Goal: Task Accomplishment & Management: Manage account settings

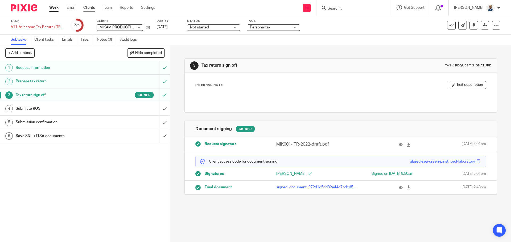
click at [89, 9] on link "Clients" at bounding box center [89, 7] width 12 height 5
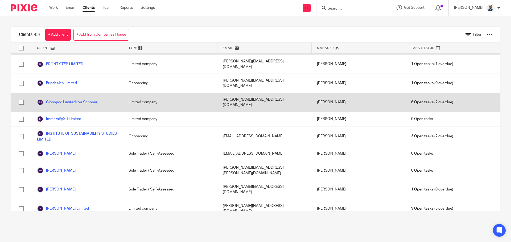
scroll to position [346, 0]
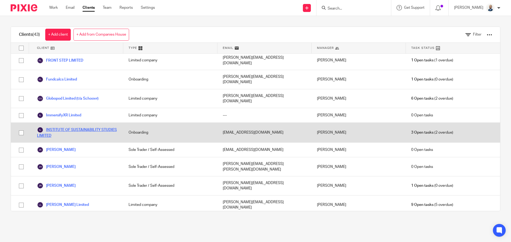
click at [67, 127] on link "INSTITUTE OF SUSTAINABILITY STUDIES LIMITED" at bounding box center [77, 133] width 81 height 12
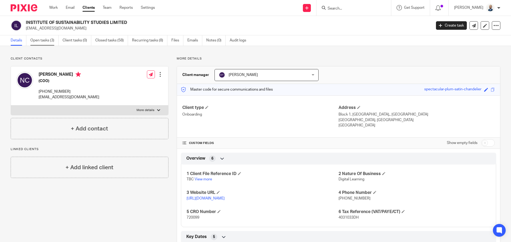
click at [38, 43] on link "Open tasks (3)" at bounding box center [44, 40] width 28 height 10
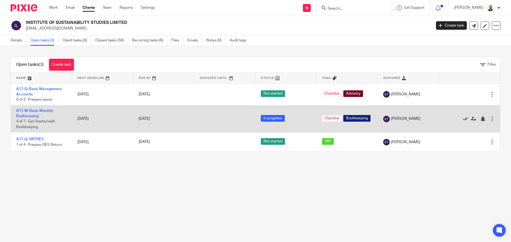
click at [463, 119] on icon at bounding box center [465, 119] width 5 height 5
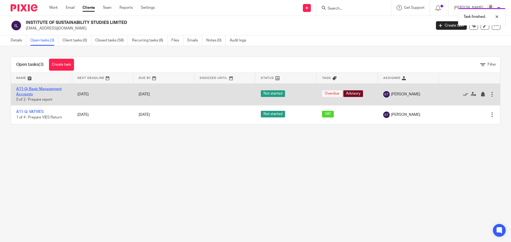
click at [51, 89] on link "A11-Q: Basic Management Accounts" at bounding box center [39, 91] width 46 height 9
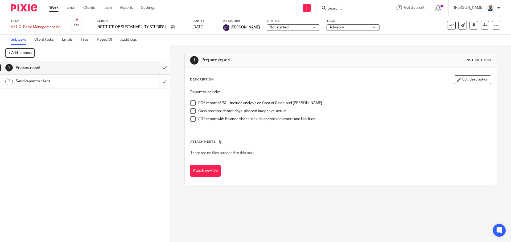
click at [163, 70] on input "submit" at bounding box center [85, 67] width 170 height 13
click at [161, 78] on input "submit" at bounding box center [85, 81] width 170 height 13
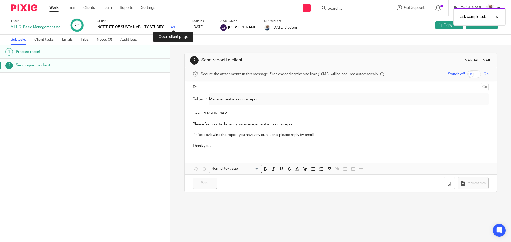
click at [175, 25] on icon at bounding box center [173, 27] width 4 height 4
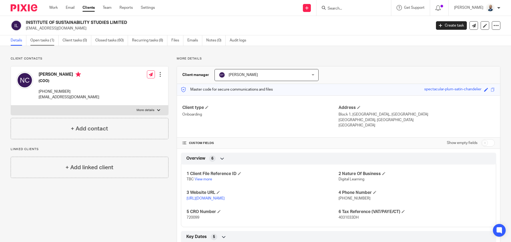
click at [45, 44] on link "Open tasks (1)" at bounding box center [44, 40] width 28 height 10
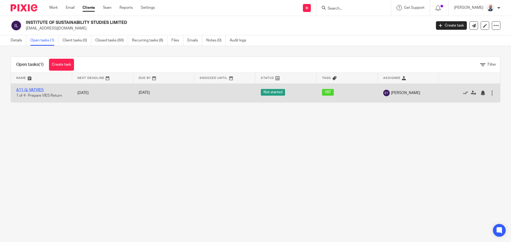
click at [43, 92] on link "A11-Q: VATVIES" at bounding box center [29, 90] width 27 height 4
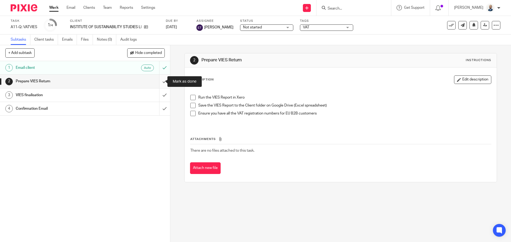
click at [163, 83] on input "submit" at bounding box center [85, 81] width 170 height 13
click at [160, 96] on input "submit" at bounding box center [85, 95] width 170 height 13
click at [160, 106] on input "submit" at bounding box center [85, 108] width 170 height 13
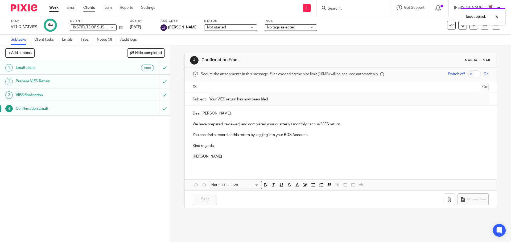
click at [92, 10] on link "Clients" at bounding box center [89, 7] width 12 height 5
